Goal: Task Accomplishment & Management: Manage account settings

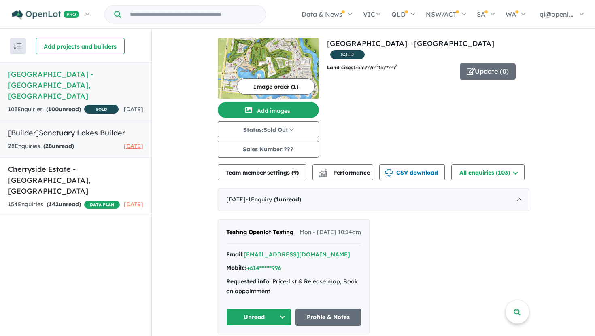
click at [74, 147] on strong "( 28 unread)" at bounding box center [58, 145] width 31 height 7
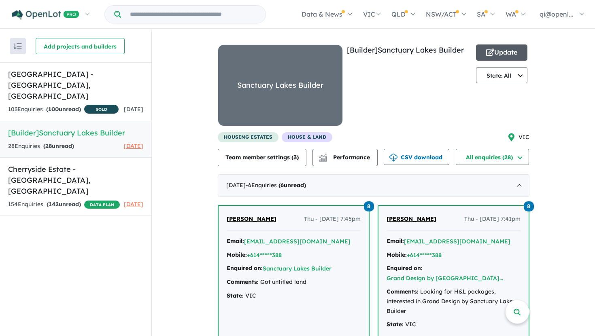
click at [507, 45] on button "Update" at bounding box center [502, 53] width 52 height 16
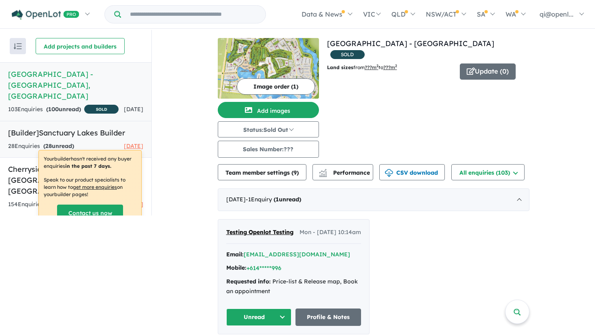
click at [72, 135] on h5 "[Builder] Sanctuary Lakes Builder" at bounding box center [75, 132] width 135 height 11
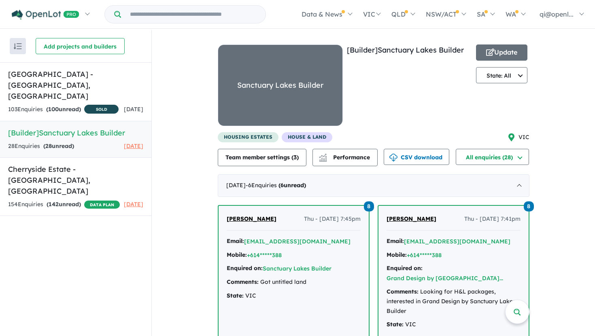
click at [83, 134] on h5 "[Builder] Sanctuary Lakes Builder" at bounding box center [75, 132] width 135 height 11
